Goal: Task Accomplishment & Management: Complete application form

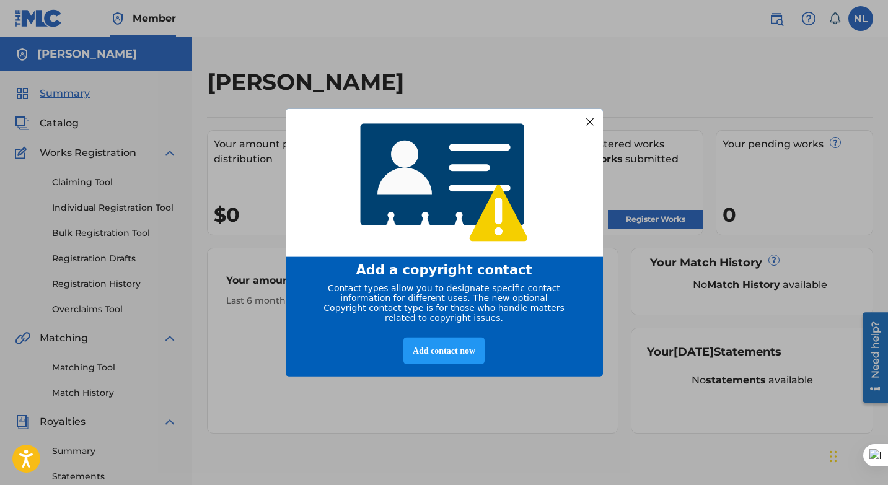
click at [589, 115] on div at bounding box center [589, 121] width 16 height 16
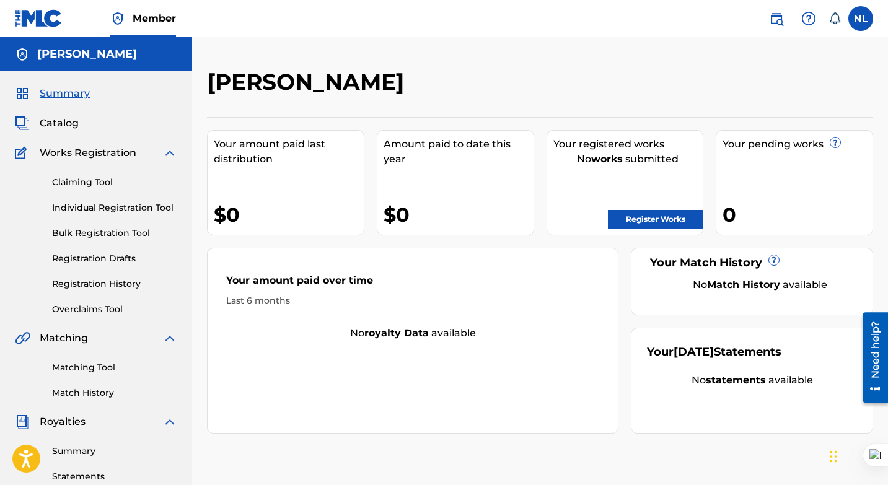
click at [653, 218] on link "Register Works" at bounding box center [655, 219] width 95 height 19
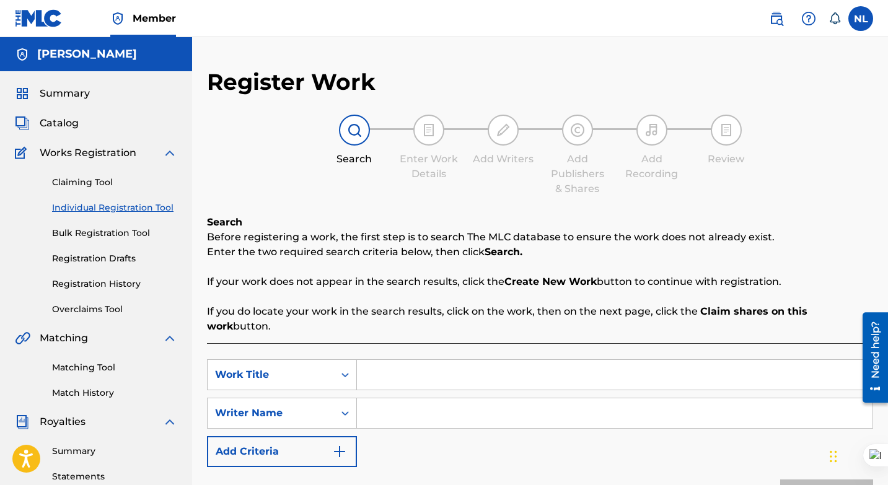
scroll to position [42, 0]
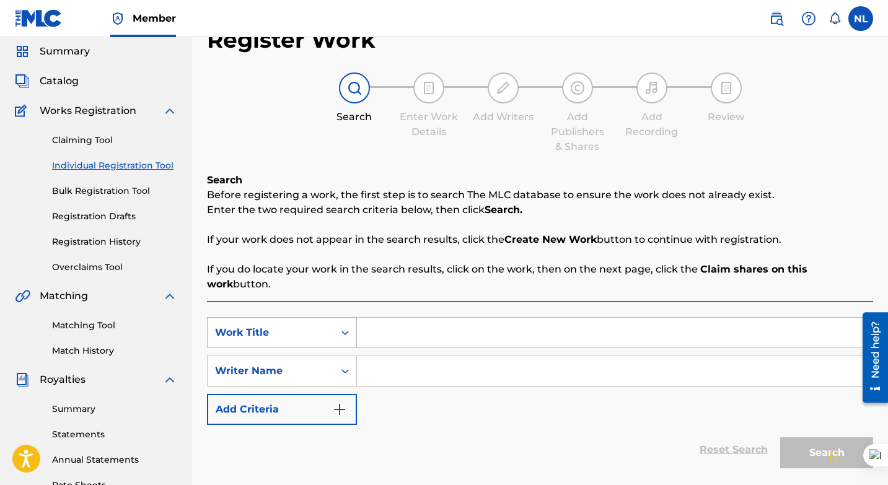
click at [345, 319] on div "Search Form" at bounding box center [345, 333] width 22 height 30
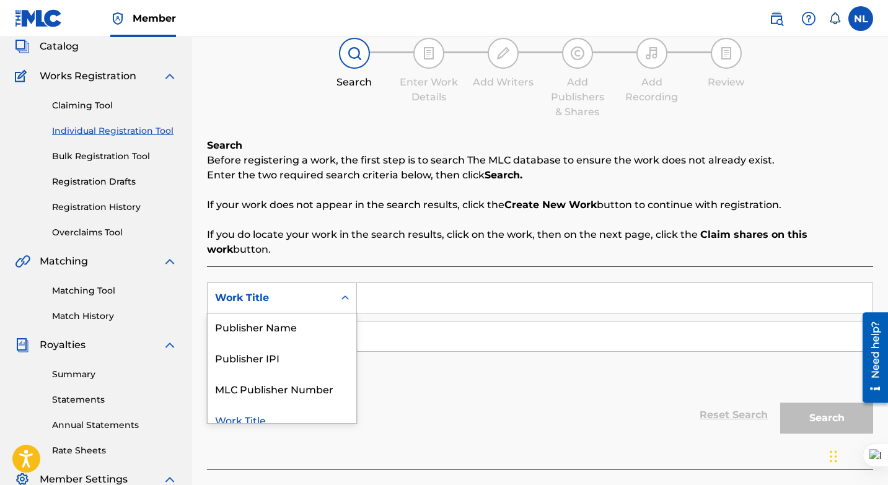
scroll to position [107, 0]
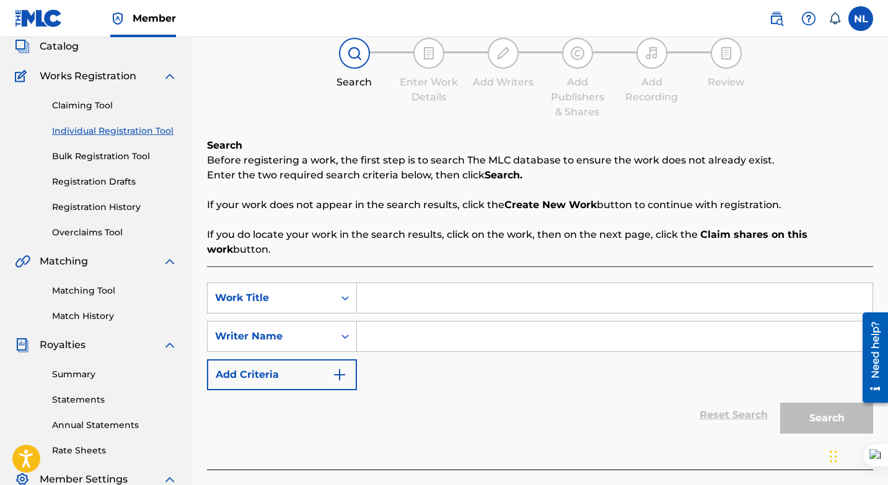
click at [417, 291] on input "Search Form" at bounding box center [615, 298] width 516 height 30
click at [340, 368] on img "Search Form" at bounding box center [339, 375] width 15 height 15
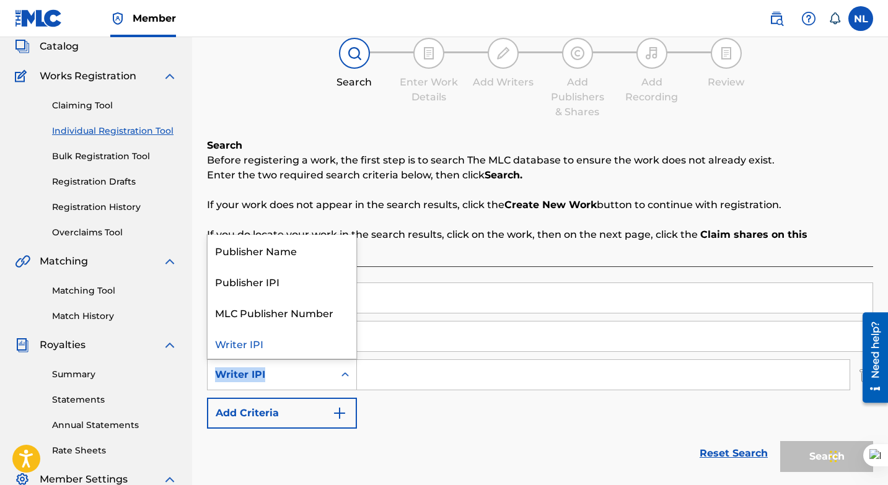
click at [290, 429] on div "Reset Search Search" at bounding box center [540, 454] width 666 height 50
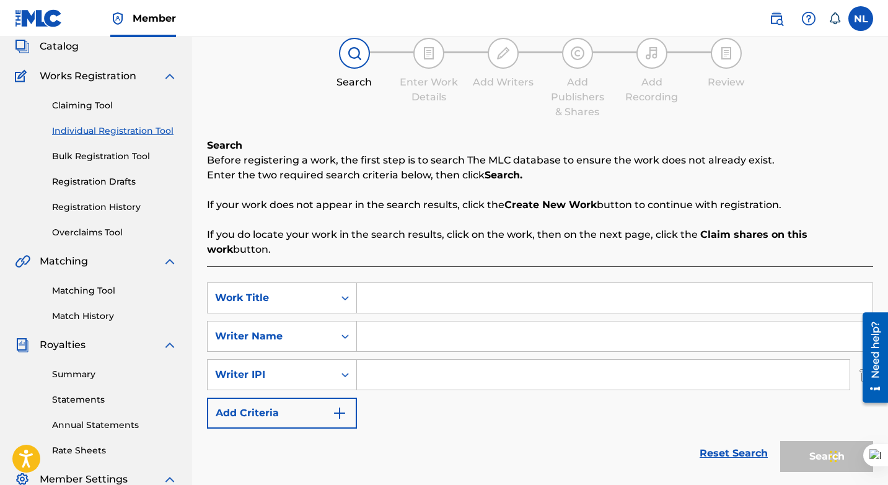
click at [398, 429] on div "Reset Search Search" at bounding box center [540, 454] width 666 height 50
click at [98, 105] on link "Claiming Tool" at bounding box center [114, 105] width 125 height 13
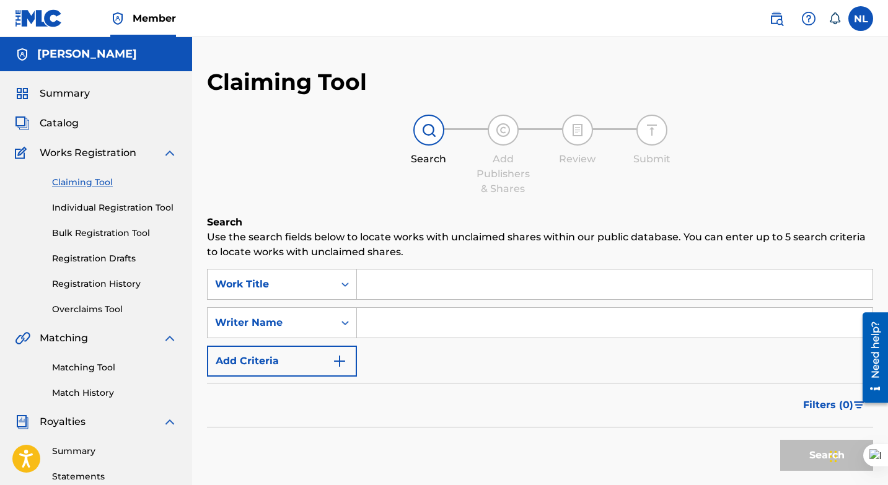
click at [388, 283] on input "Search Form" at bounding box center [615, 285] width 516 height 30
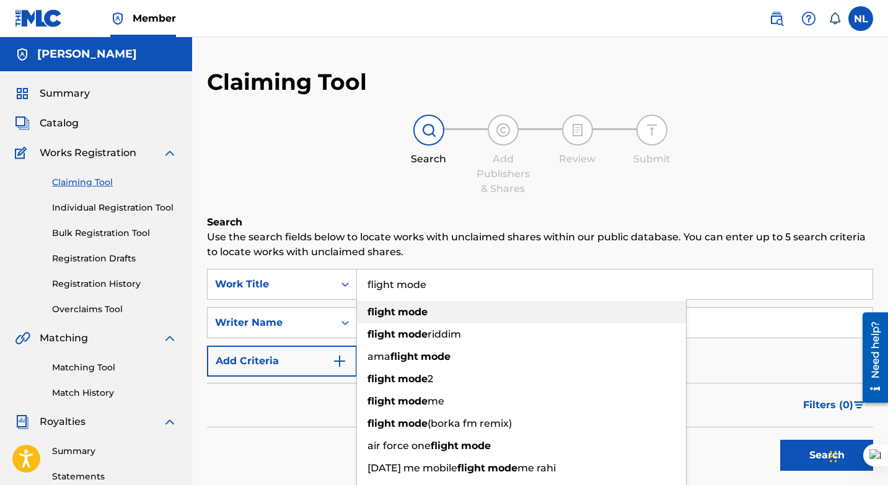
type input "flight mode"
click at [410, 315] on strong "mode" at bounding box center [413, 312] width 30 height 12
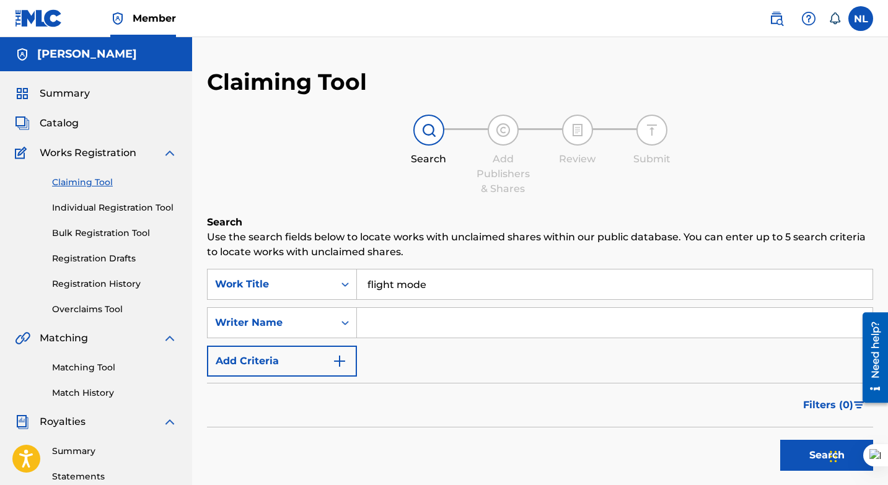
click at [397, 324] on input "Search Form" at bounding box center [615, 323] width 516 height 30
type input "A"
type input "[PERSON_NAME]"
click at [795, 454] on button "Search" at bounding box center [826, 455] width 93 height 31
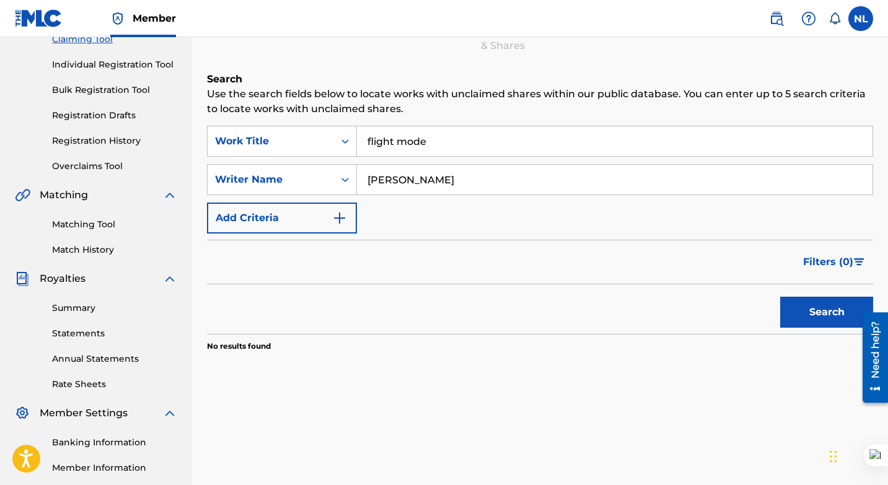
scroll to position [165, 0]
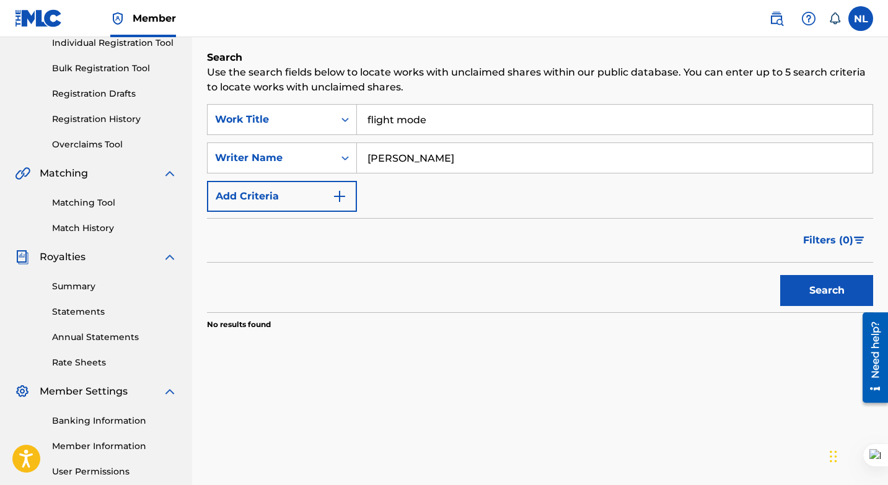
click at [443, 127] on input "flight mode" at bounding box center [615, 120] width 516 height 30
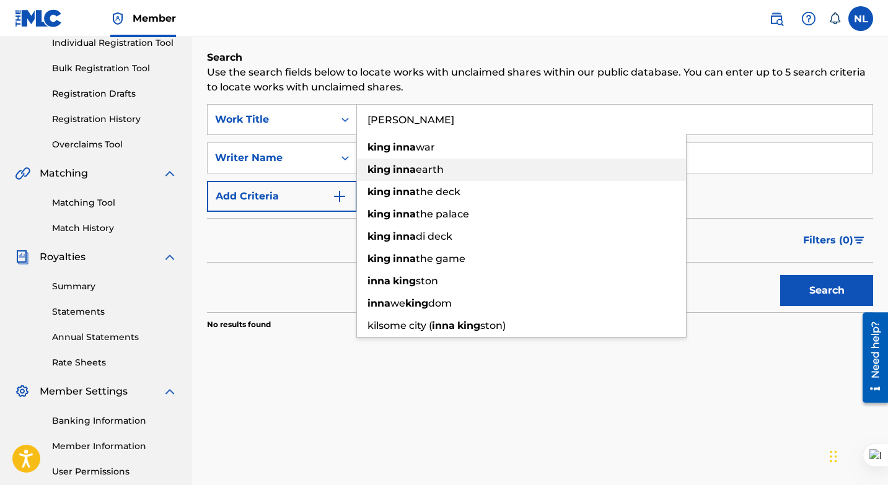
click at [391, 167] on span "Search Form" at bounding box center [391, 170] width 2 height 12
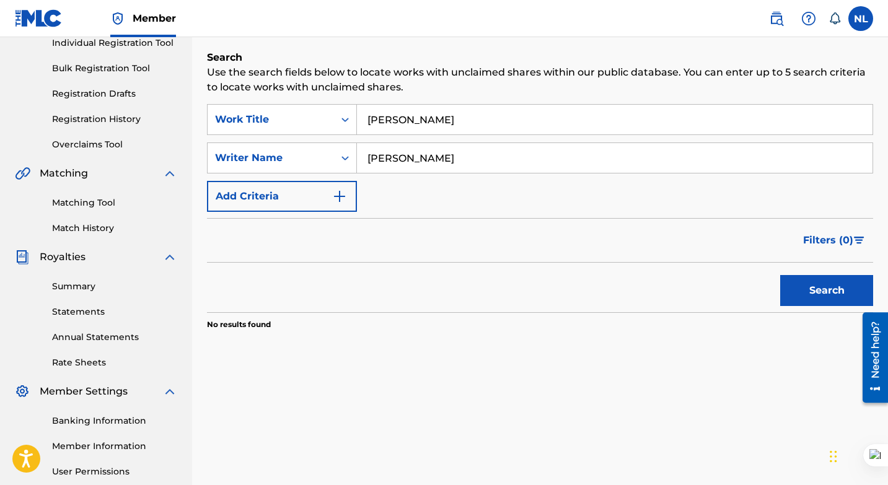
type input "[PERSON_NAME] earth"
click at [798, 292] on button "Search" at bounding box center [826, 290] width 93 height 31
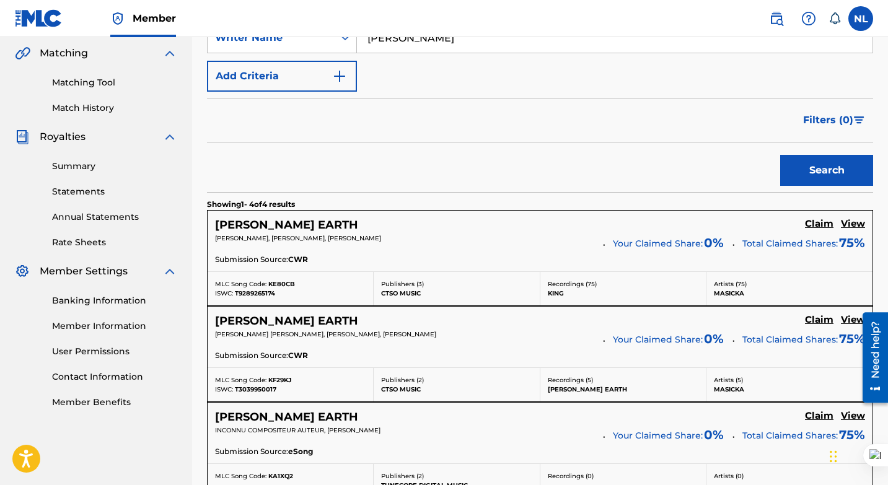
scroll to position [288, 0]
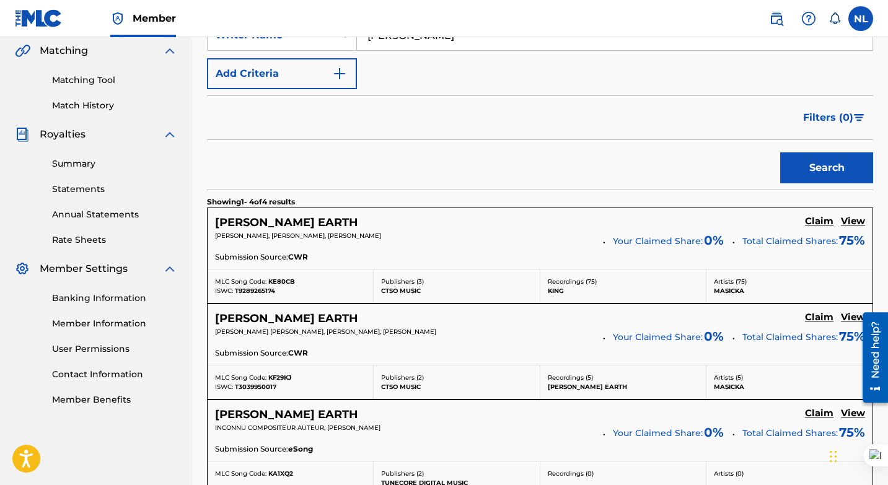
click at [819, 219] on h5 "Claim" at bounding box center [819, 222] width 29 height 12
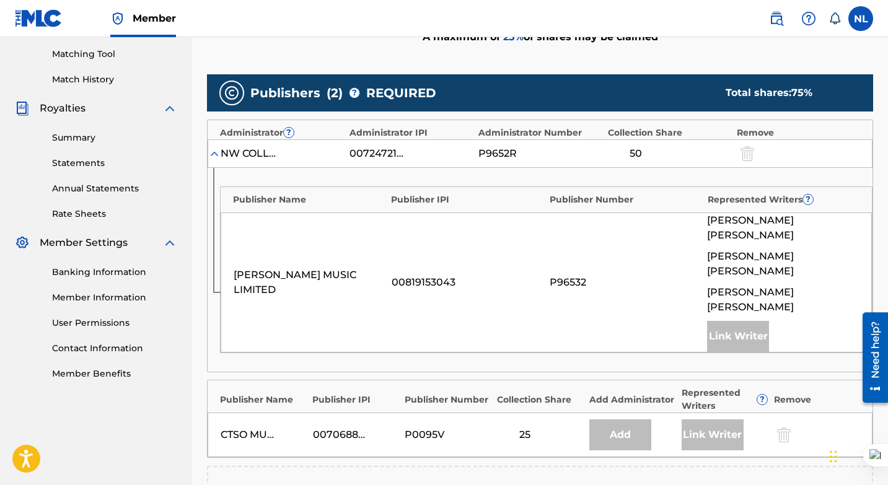
scroll to position [322, 0]
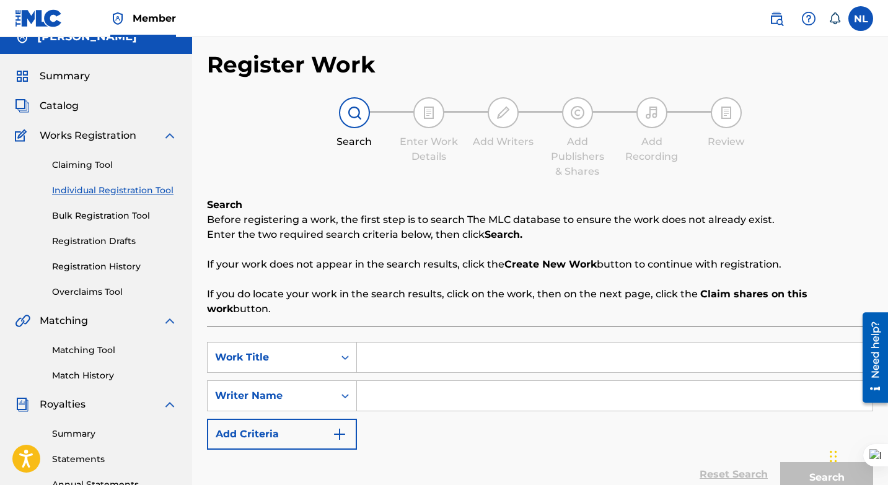
scroll to position [19, 0]
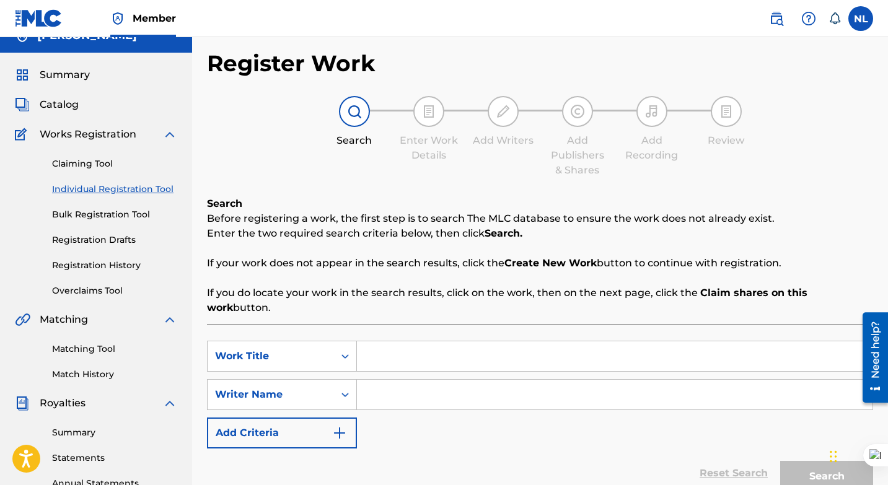
click at [379, 343] on input "Search Form" at bounding box center [615, 357] width 516 height 30
type input "do mi own ting"
click at [418, 382] on input "Search Form" at bounding box center [615, 395] width 516 height 30
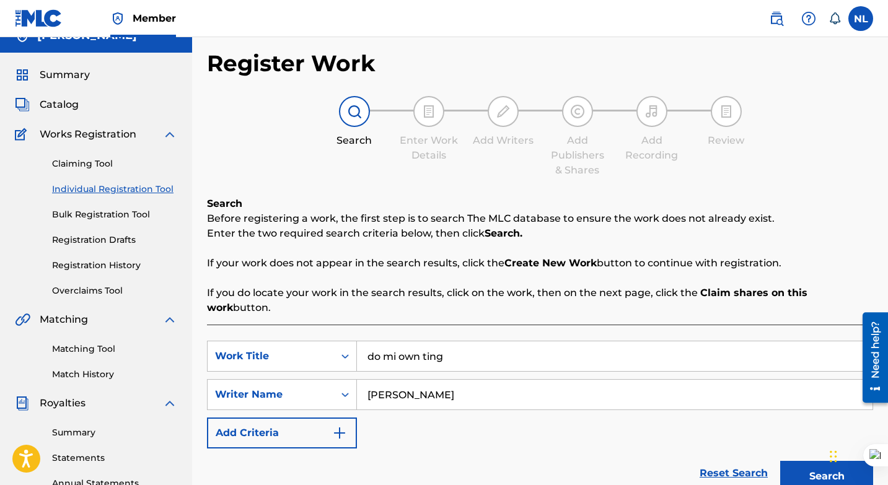
type input "[PERSON_NAME]"
click at [819, 461] on button "Search" at bounding box center [826, 476] width 93 height 31
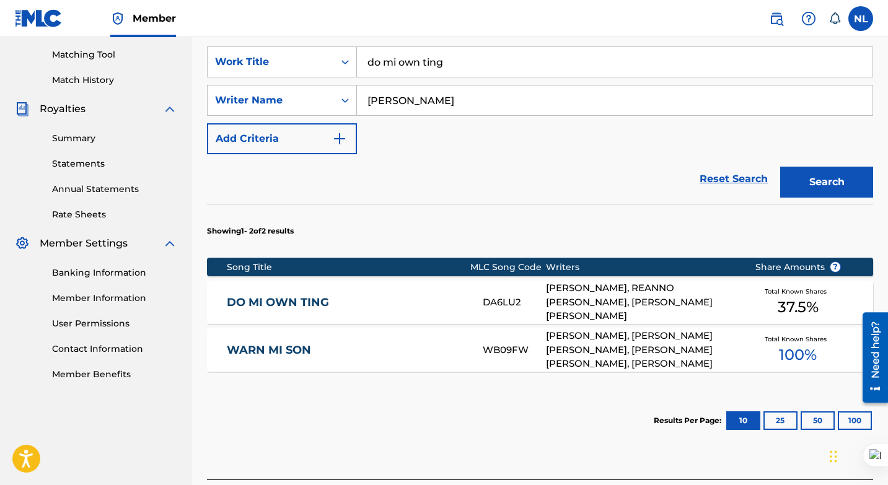
scroll to position [331, 0]
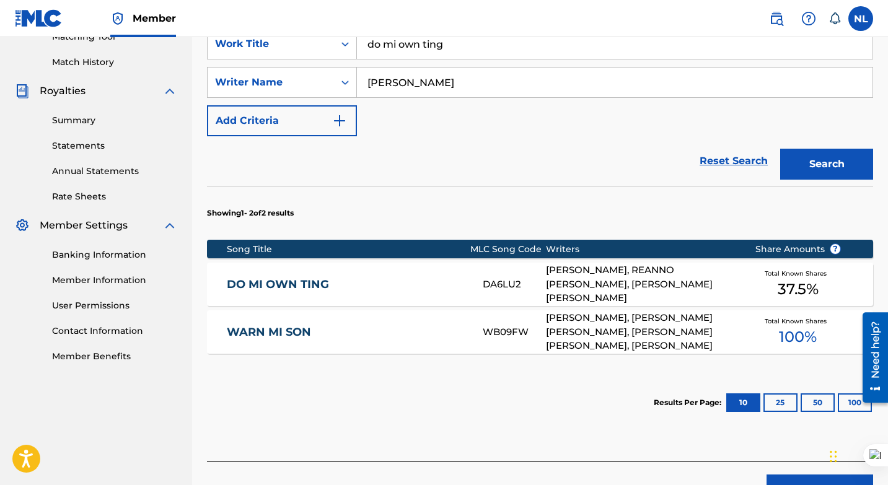
click at [557, 270] on div "[PERSON_NAME], REANNO [PERSON_NAME], [PERSON_NAME] [PERSON_NAME]" at bounding box center [641, 284] width 190 height 42
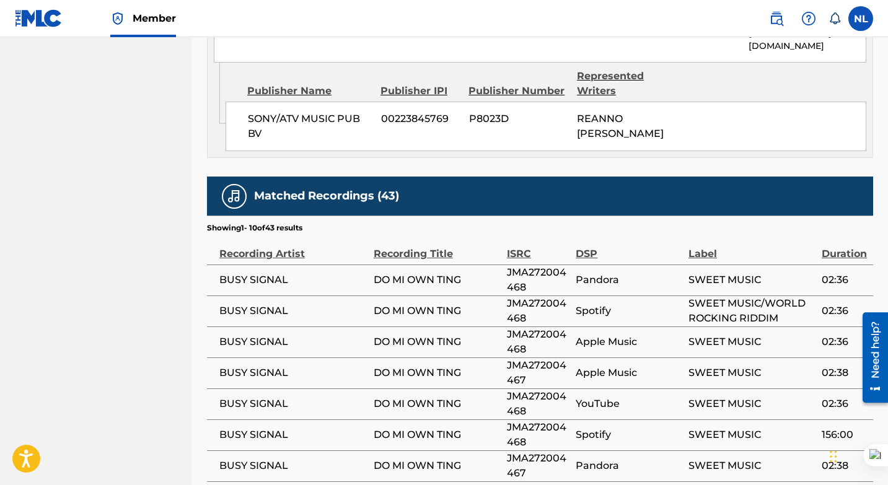
scroll to position [1059, 0]
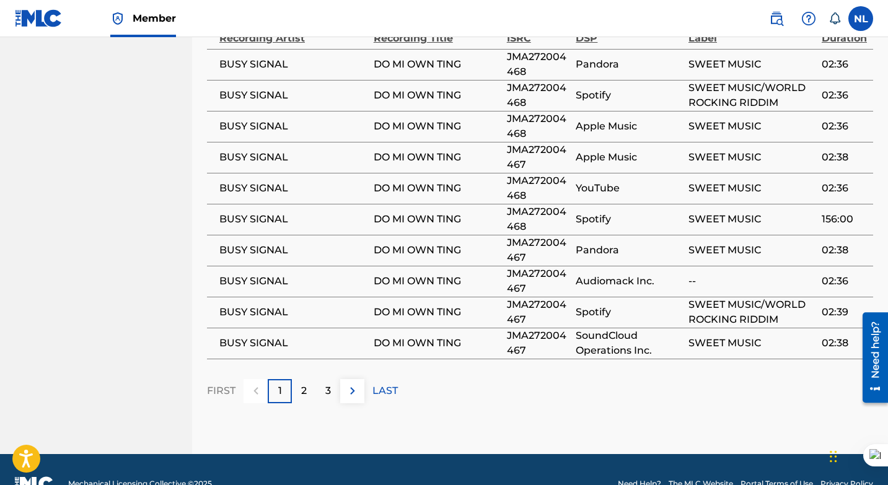
click at [300, 379] on div "2" at bounding box center [304, 391] width 24 height 24
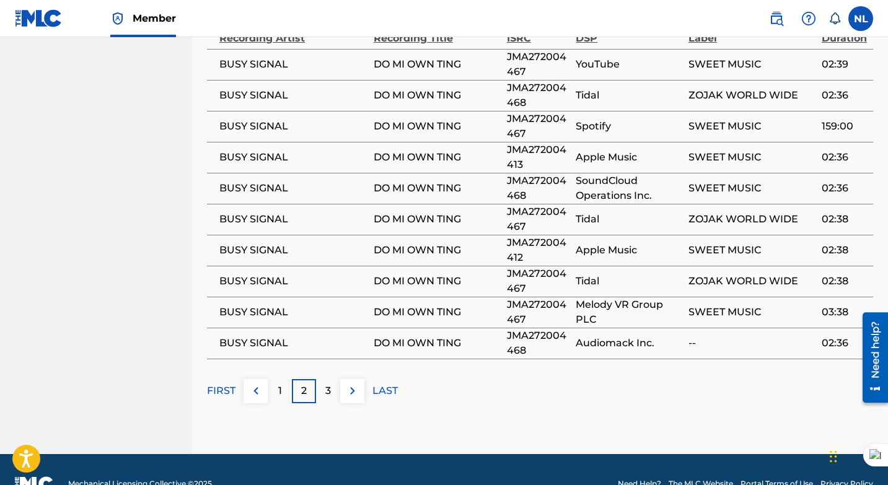
click at [325, 379] on div "3" at bounding box center [328, 391] width 24 height 24
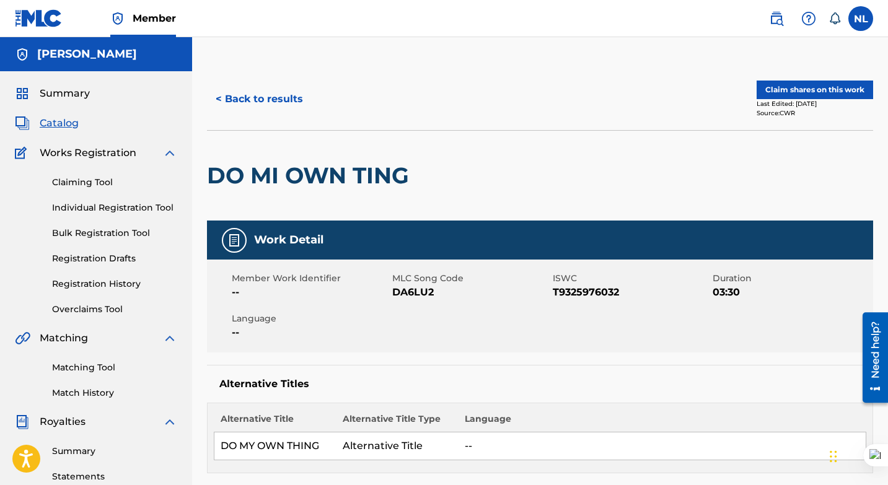
scroll to position [0, 0]
click at [783, 91] on button "Claim shares on this work" at bounding box center [815, 90] width 117 height 19
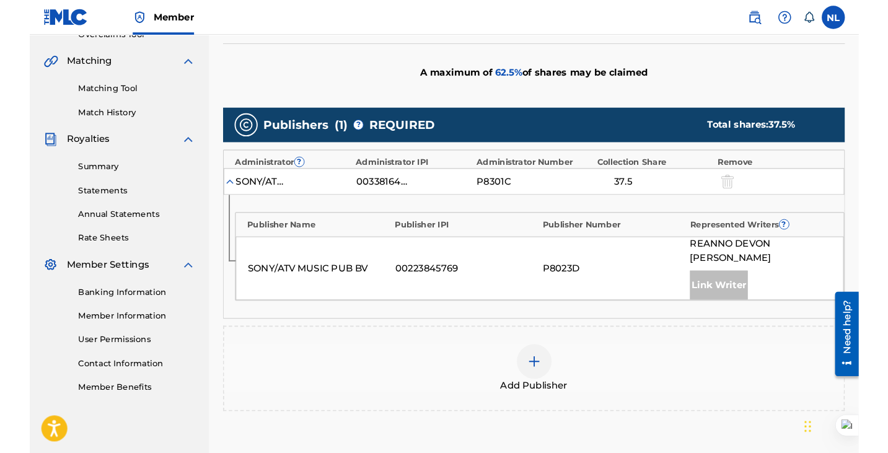
scroll to position [282, 0]
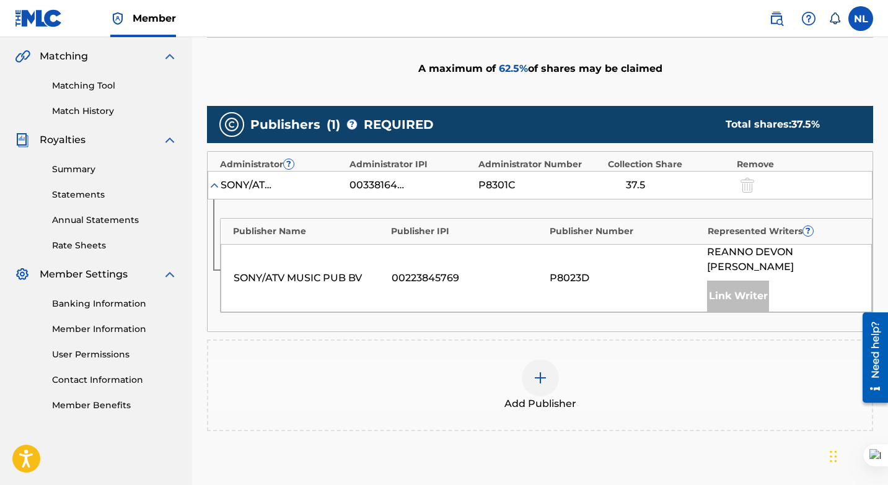
click at [539, 371] on img at bounding box center [540, 378] width 15 height 15
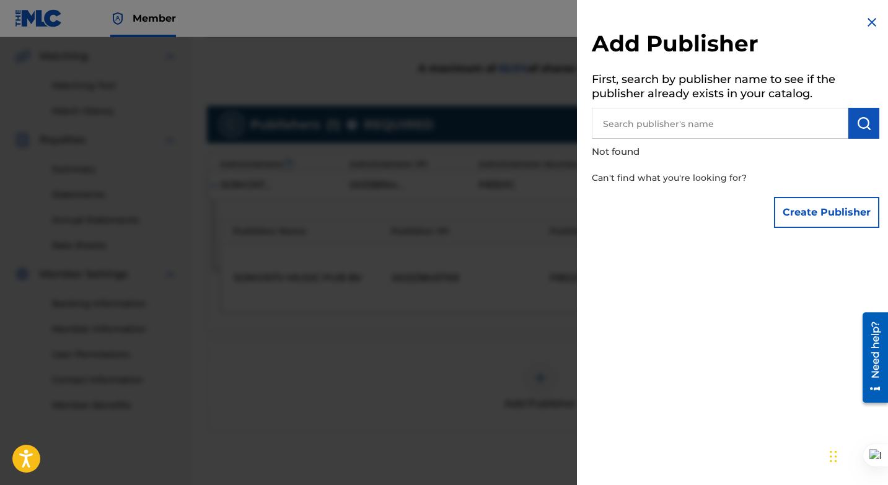
click at [814, 217] on button "Create Publisher" at bounding box center [826, 212] width 105 height 31
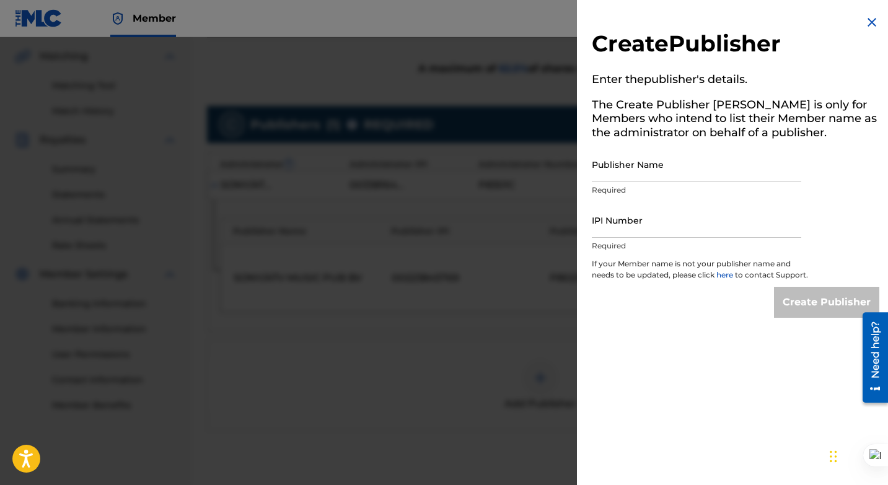
click at [643, 172] on input "Publisher Name" at bounding box center [697, 164] width 210 height 35
click at [865, 18] on img at bounding box center [872, 22] width 15 height 15
